Goal: Find specific page/section: Find specific page/section

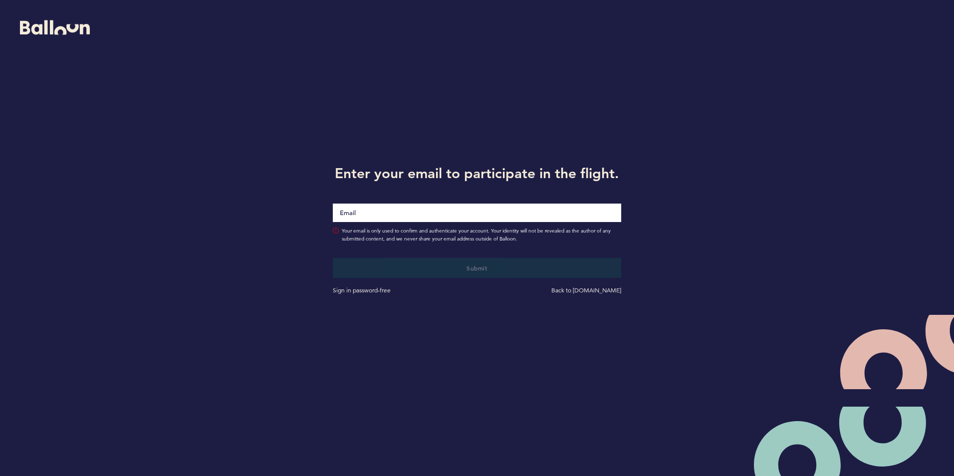
click at [378, 208] on input "Email" at bounding box center [477, 213] width 288 height 18
type input "[EMAIL_ADDRESS][DOMAIN_NAME]"
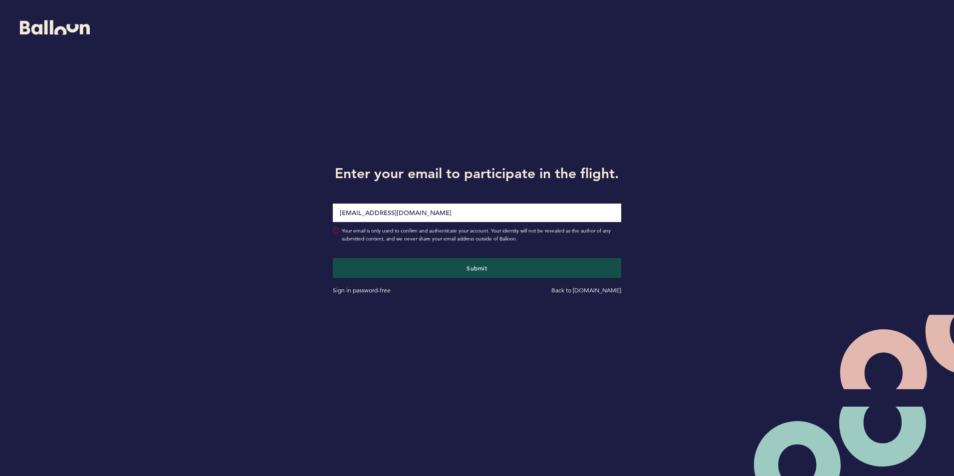
click at [261, 238] on div "Enter your email to participate in the flight. [EMAIL_ADDRESS][DOMAIN_NAME] You…" at bounding box center [477, 228] width 954 height 456
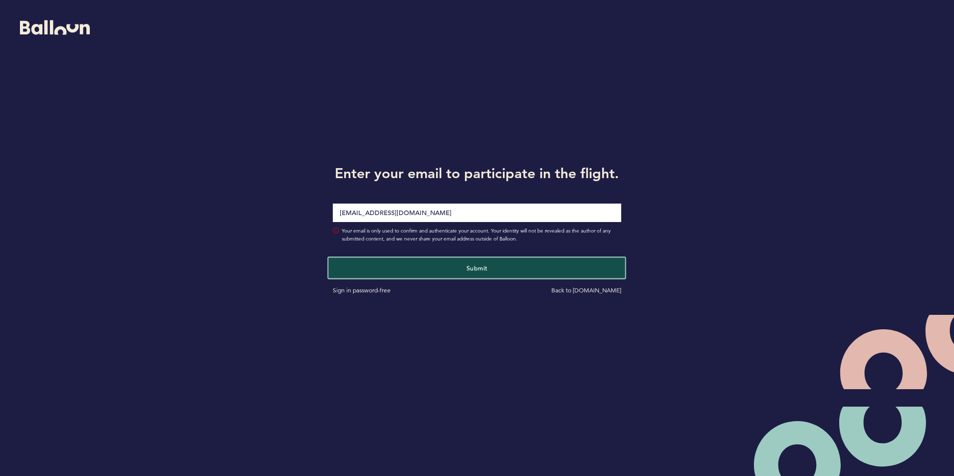
click at [450, 260] on button "Submit" at bounding box center [477, 267] width 297 height 20
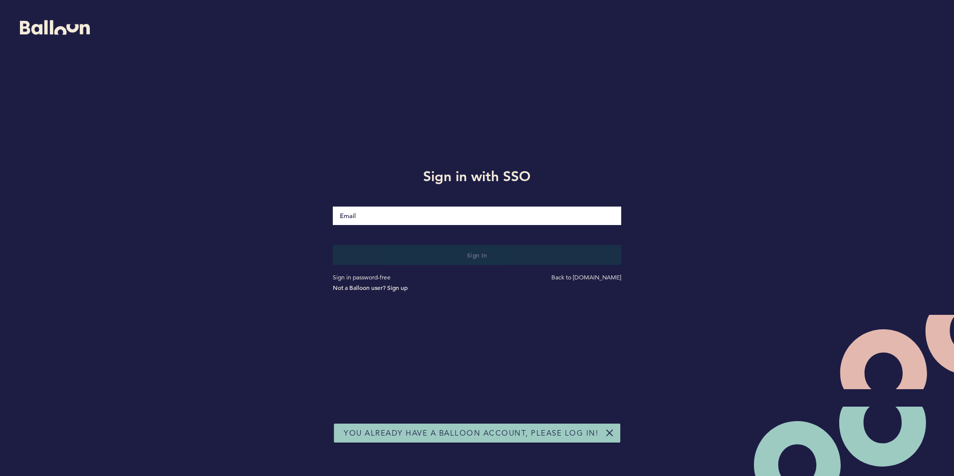
click at [389, 212] on input "Email" at bounding box center [477, 216] width 288 height 18
type input "[EMAIL_ADDRESS][DOMAIN_NAME]"
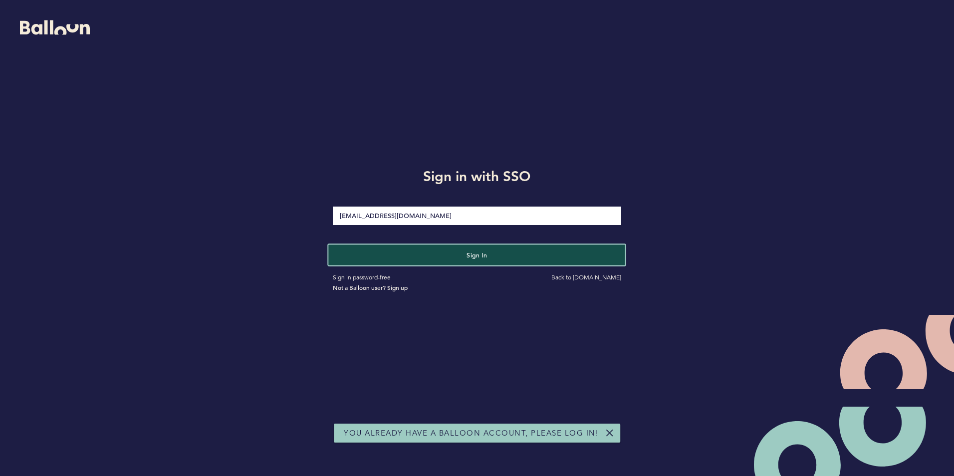
click at [435, 260] on button "Sign in" at bounding box center [477, 254] width 297 height 20
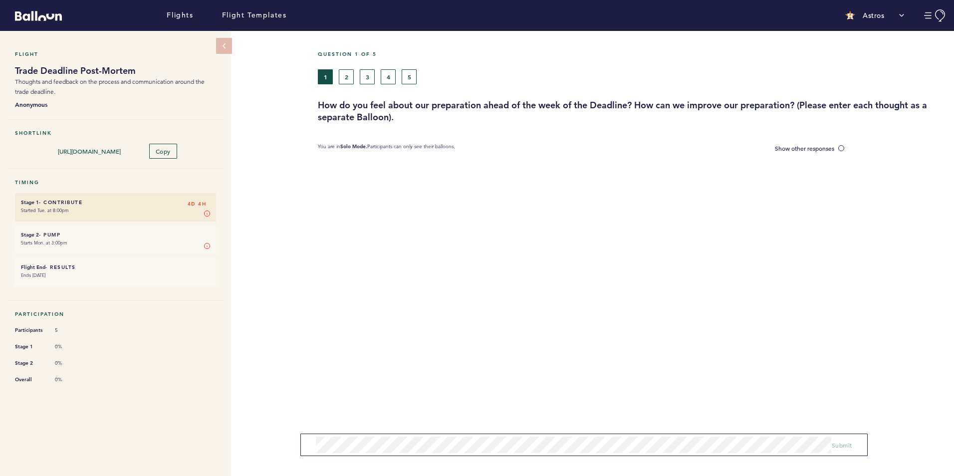
click at [262, 269] on div "Flight Trade Deadline Post-Mortem Thoughts and feedback on the process and comm…" at bounding box center [477, 253] width 954 height 445
click at [344, 72] on button "2" at bounding box center [346, 76] width 15 height 15
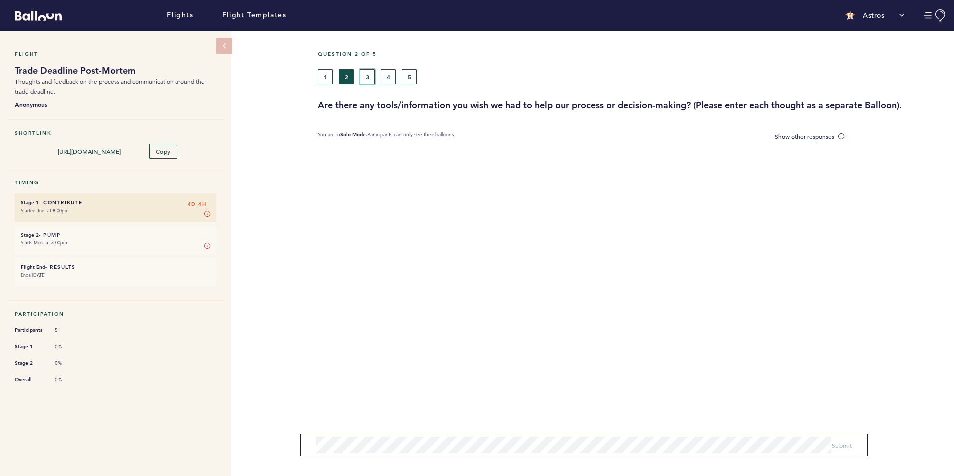
click at [369, 75] on button "3" at bounding box center [367, 76] width 15 height 15
click at [382, 75] on button "4" at bounding box center [388, 76] width 15 height 15
click at [409, 75] on button "5" at bounding box center [409, 76] width 15 height 15
